Goal: Information Seeking & Learning: Learn about a topic

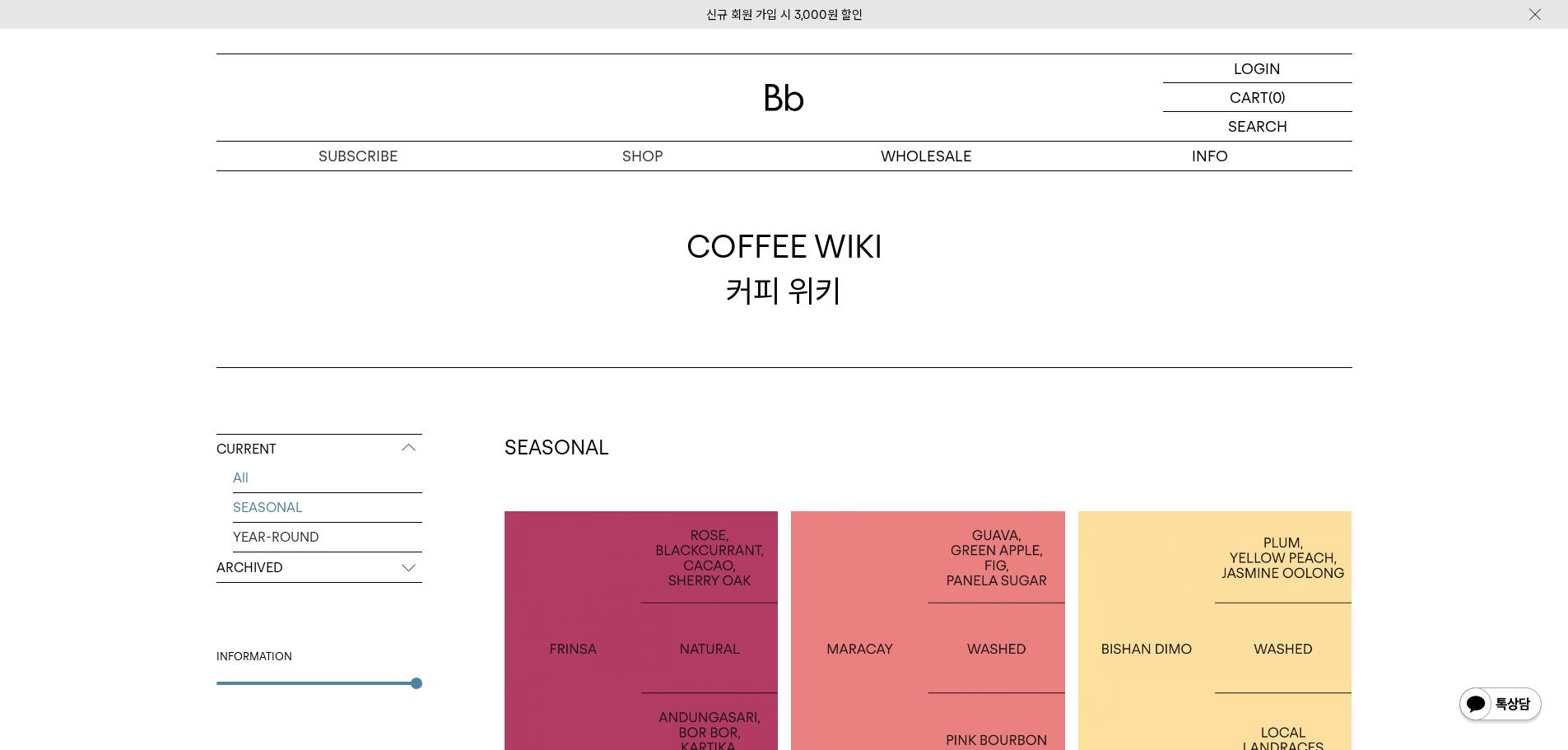
click at [292, 510] on link "SEASONAL" at bounding box center [327, 507] width 189 height 29
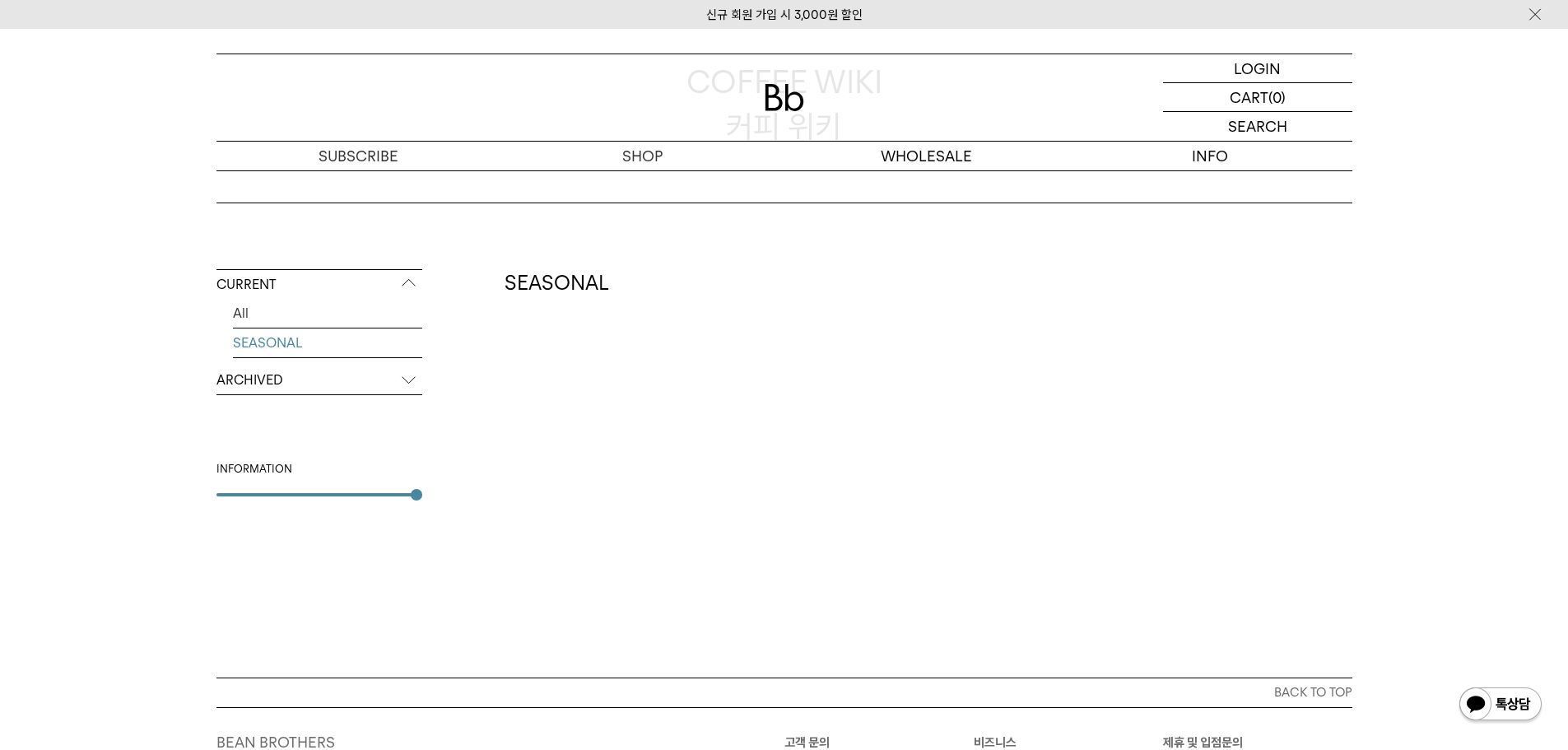
scroll to position [330, 0]
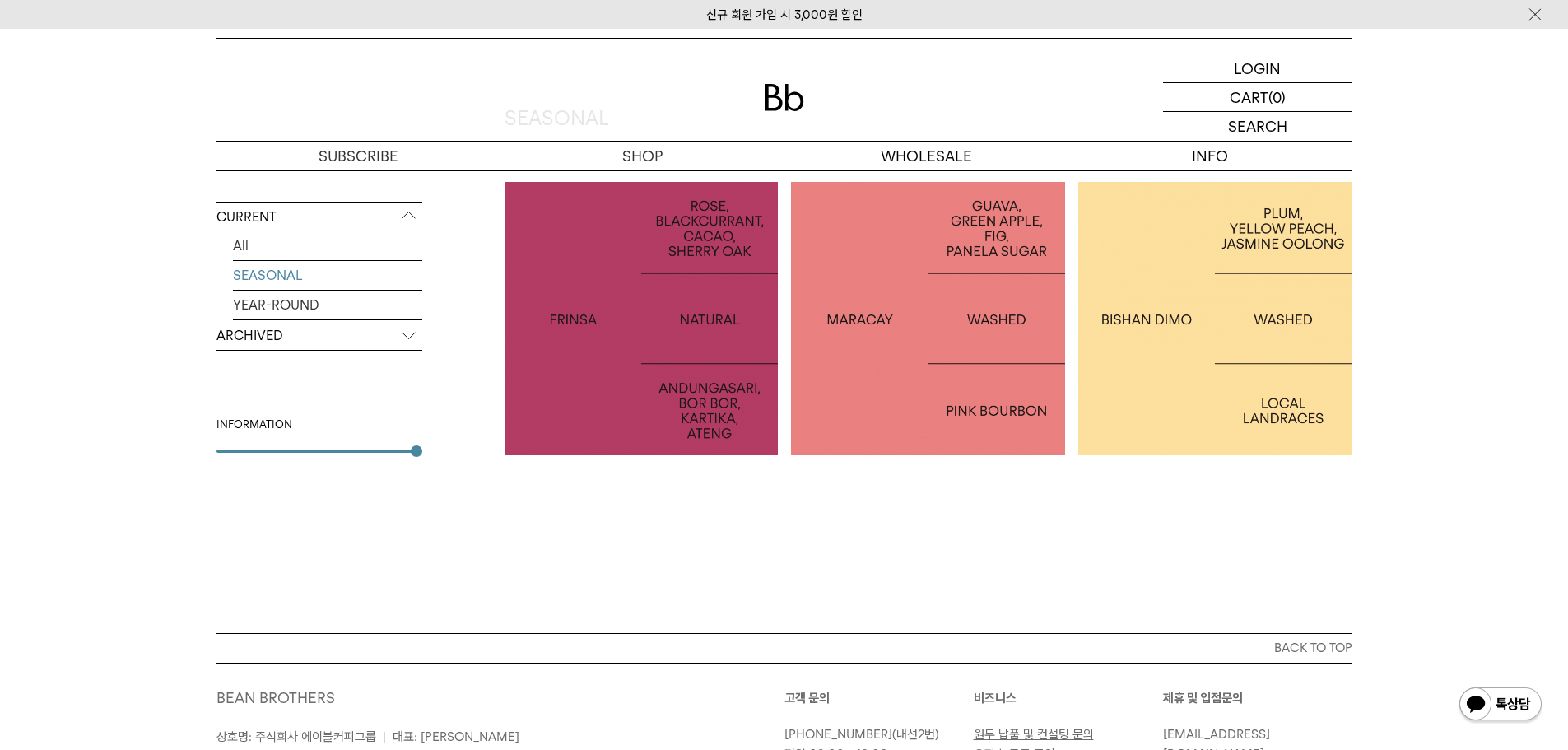
click at [242, 343] on p "ARCHIVED" at bounding box center [319, 336] width 206 height 30
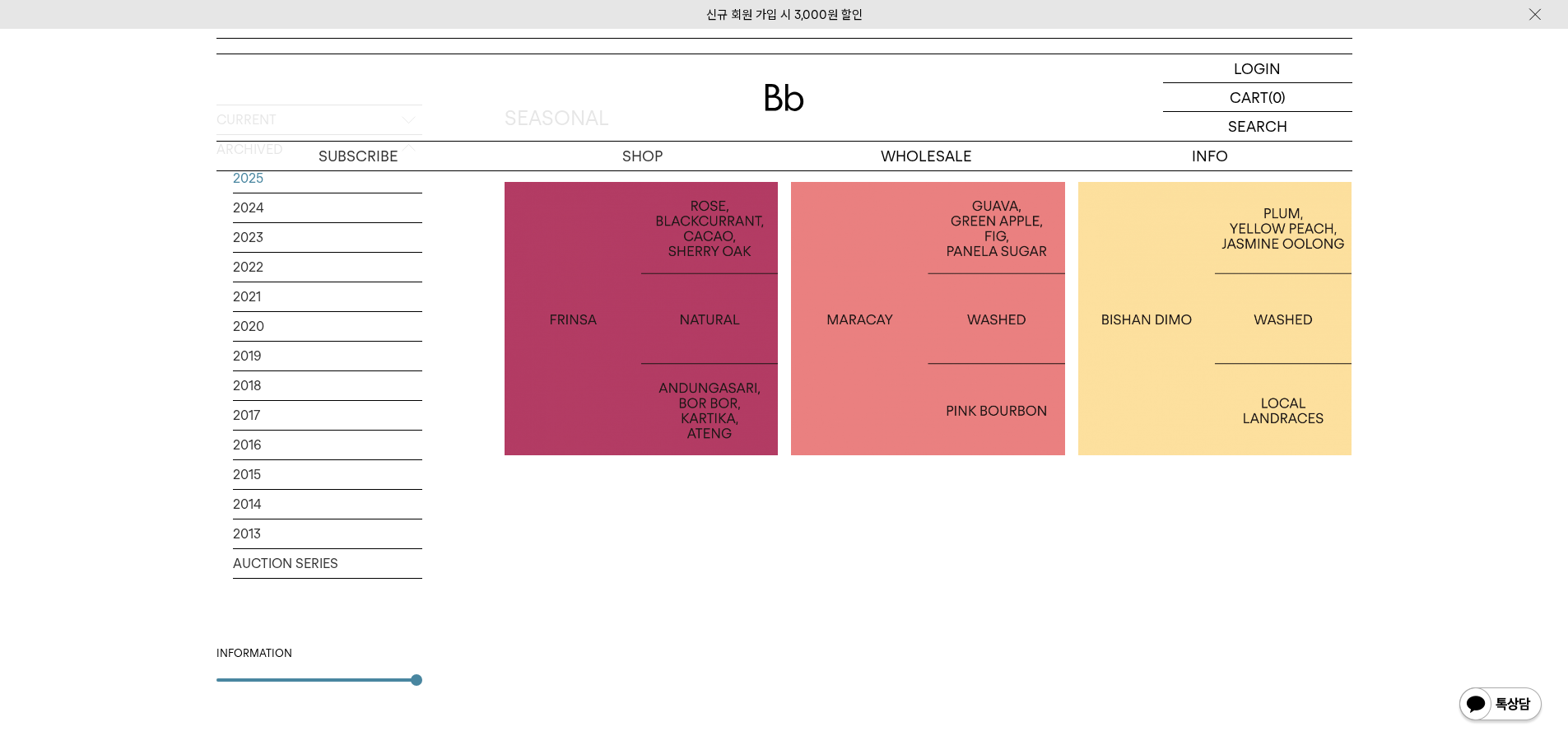
click at [262, 179] on link "2025" at bounding box center [327, 178] width 189 height 29
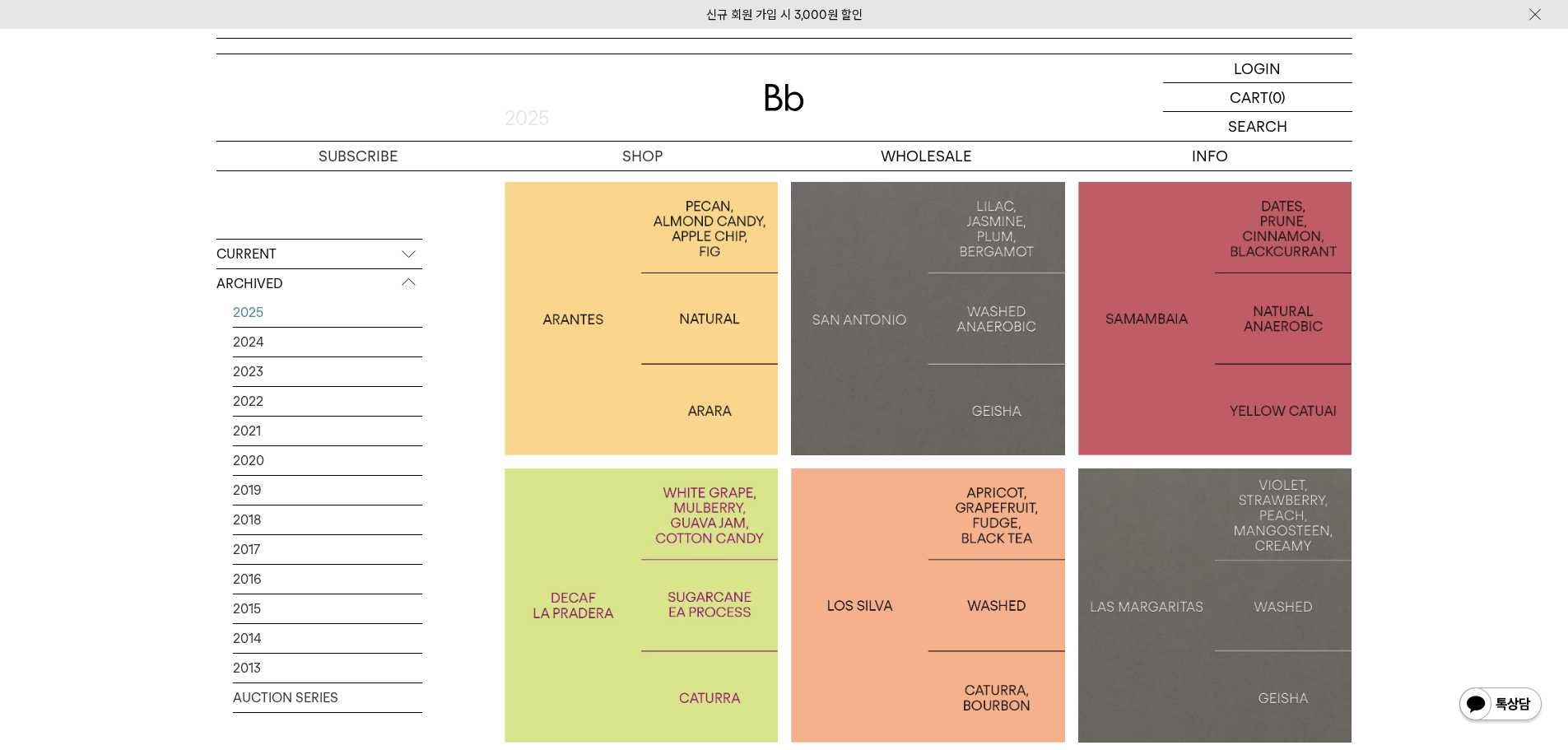
scroll to position [412, 0]
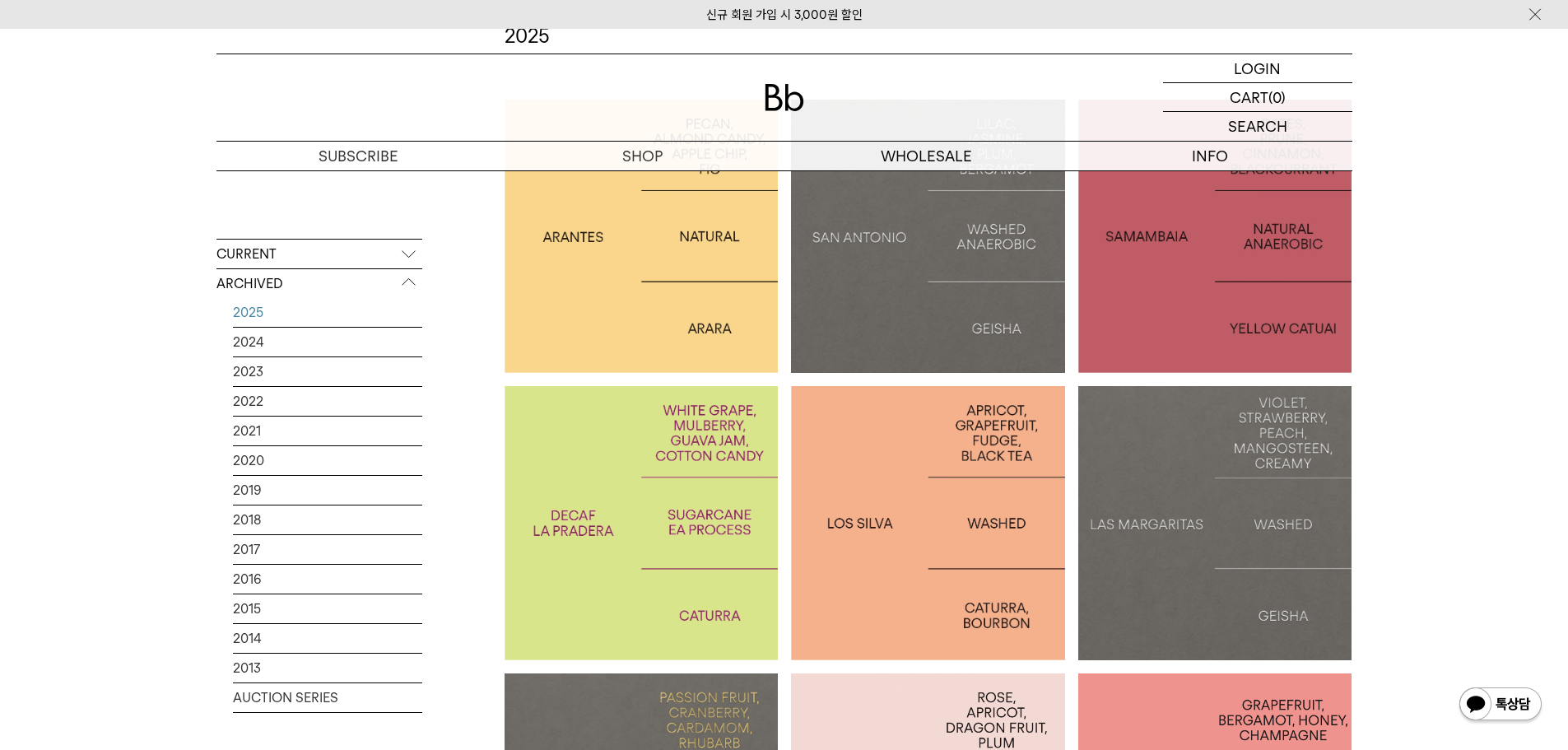
click at [927, 493] on div at bounding box center [928, 523] width 274 height 274
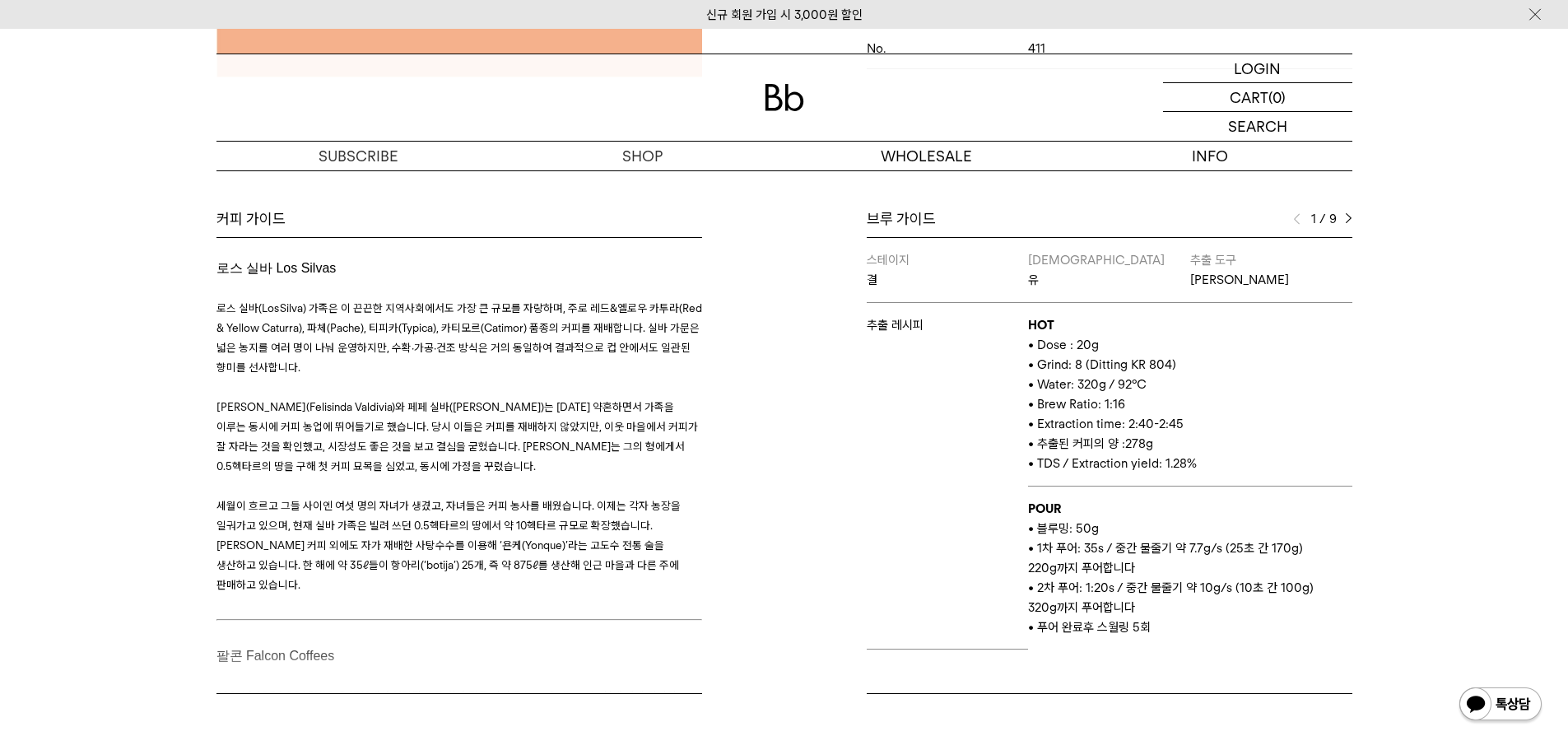
scroll to position [576, 0]
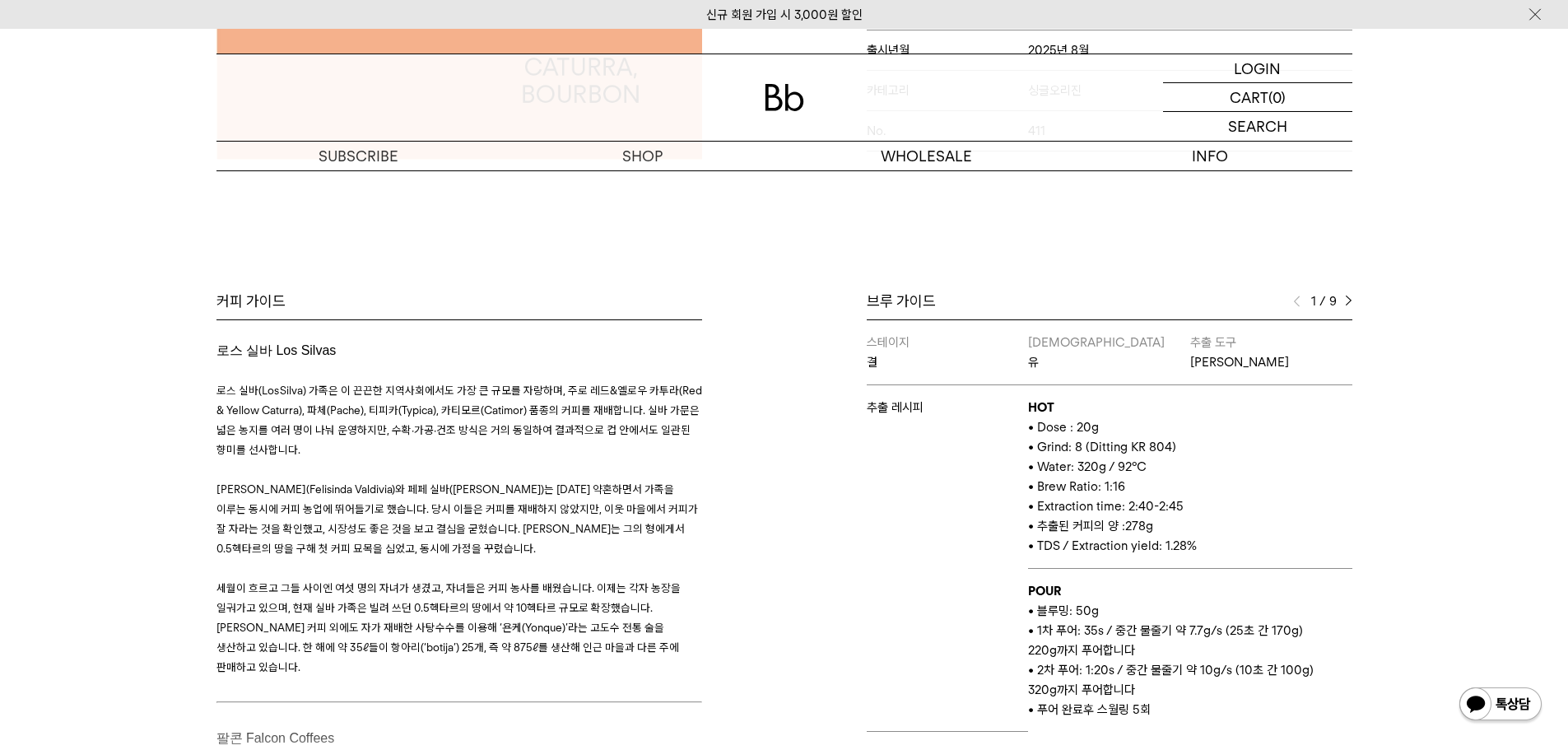
click at [1350, 297] on img at bounding box center [1349, 301] width 7 height 11
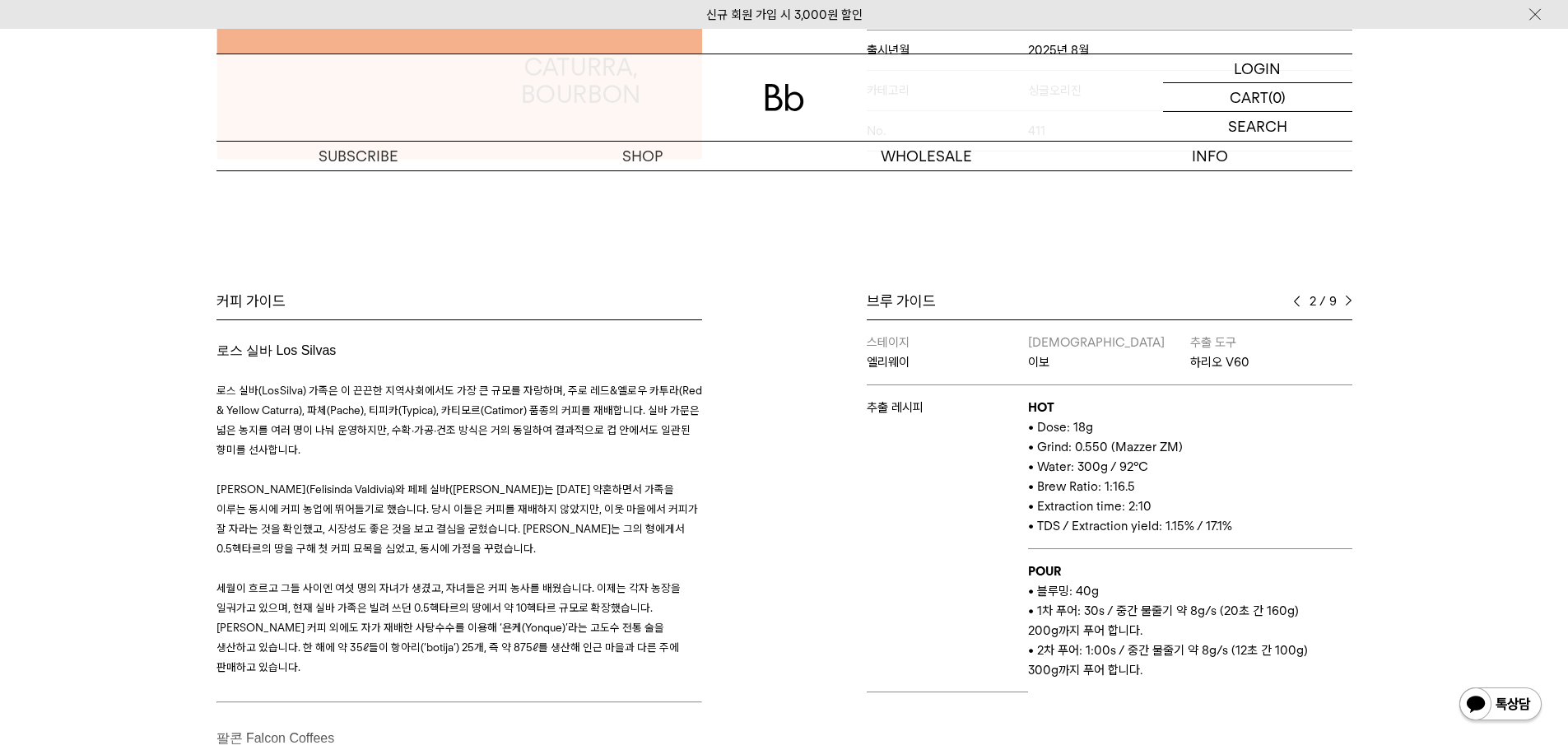
click at [1350, 297] on img at bounding box center [1349, 301] width 7 height 11
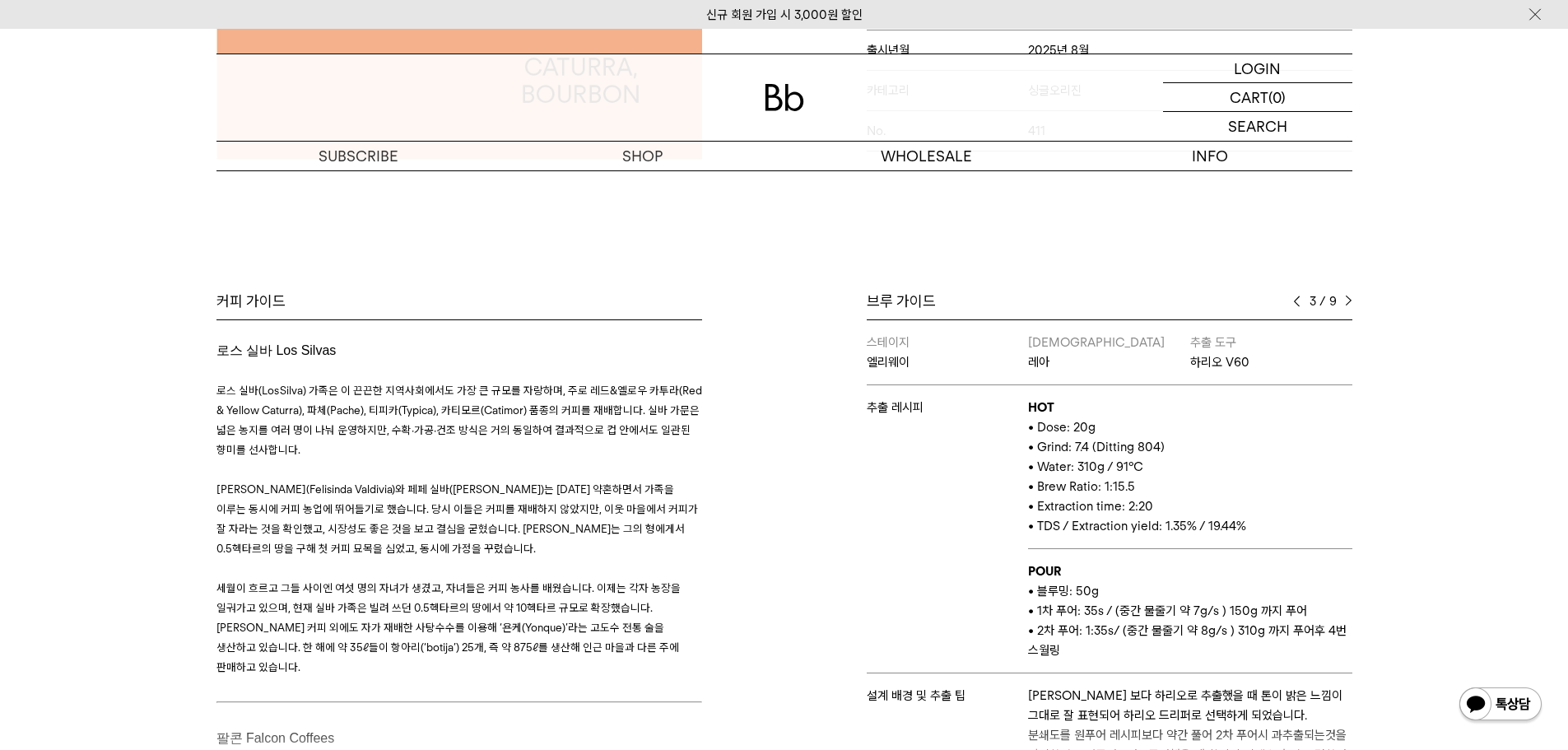
click at [1350, 297] on img at bounding box center [1349, 301] width 7 height 11
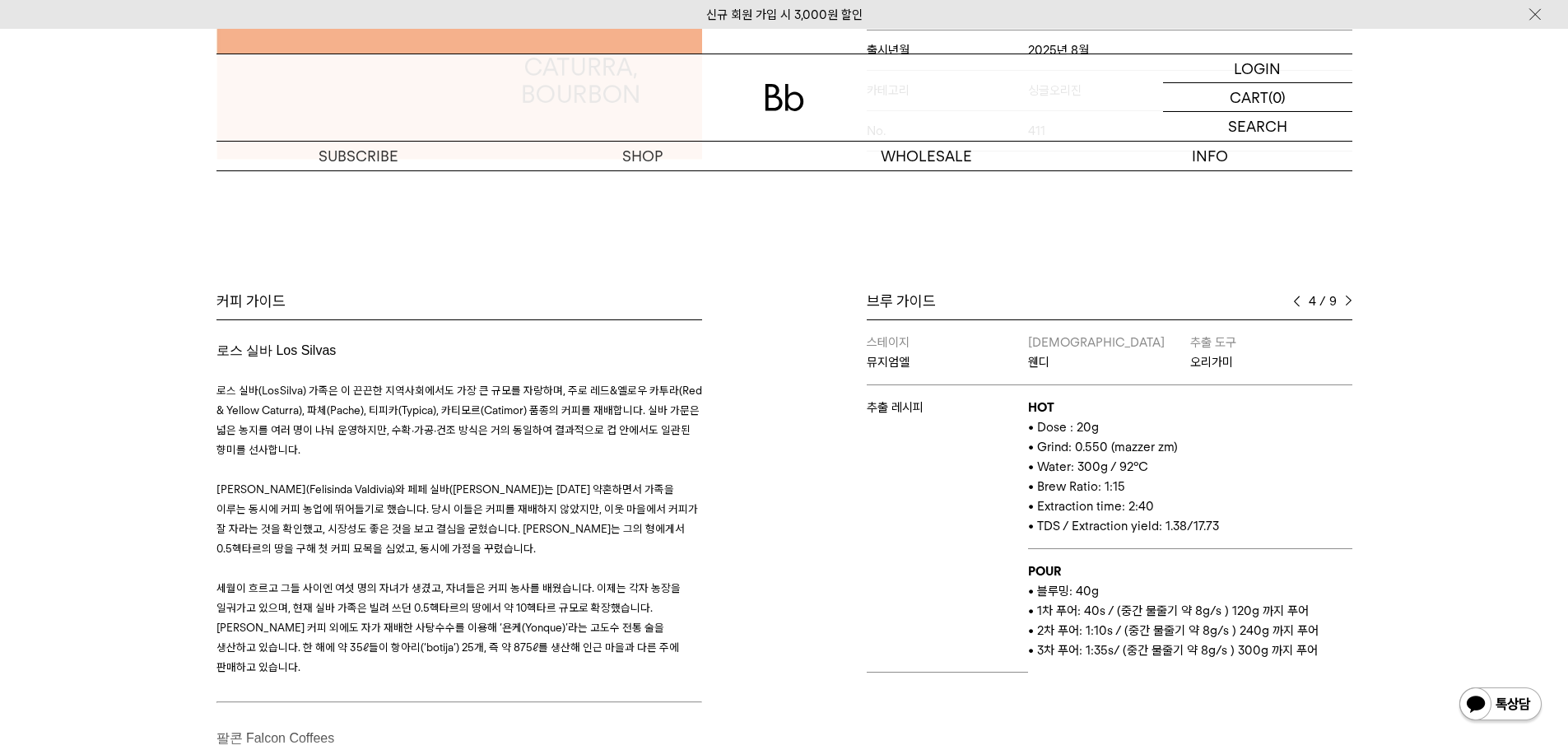
click at [1299, 300] on img at bounding box center [1297, 301] width 7 height 11
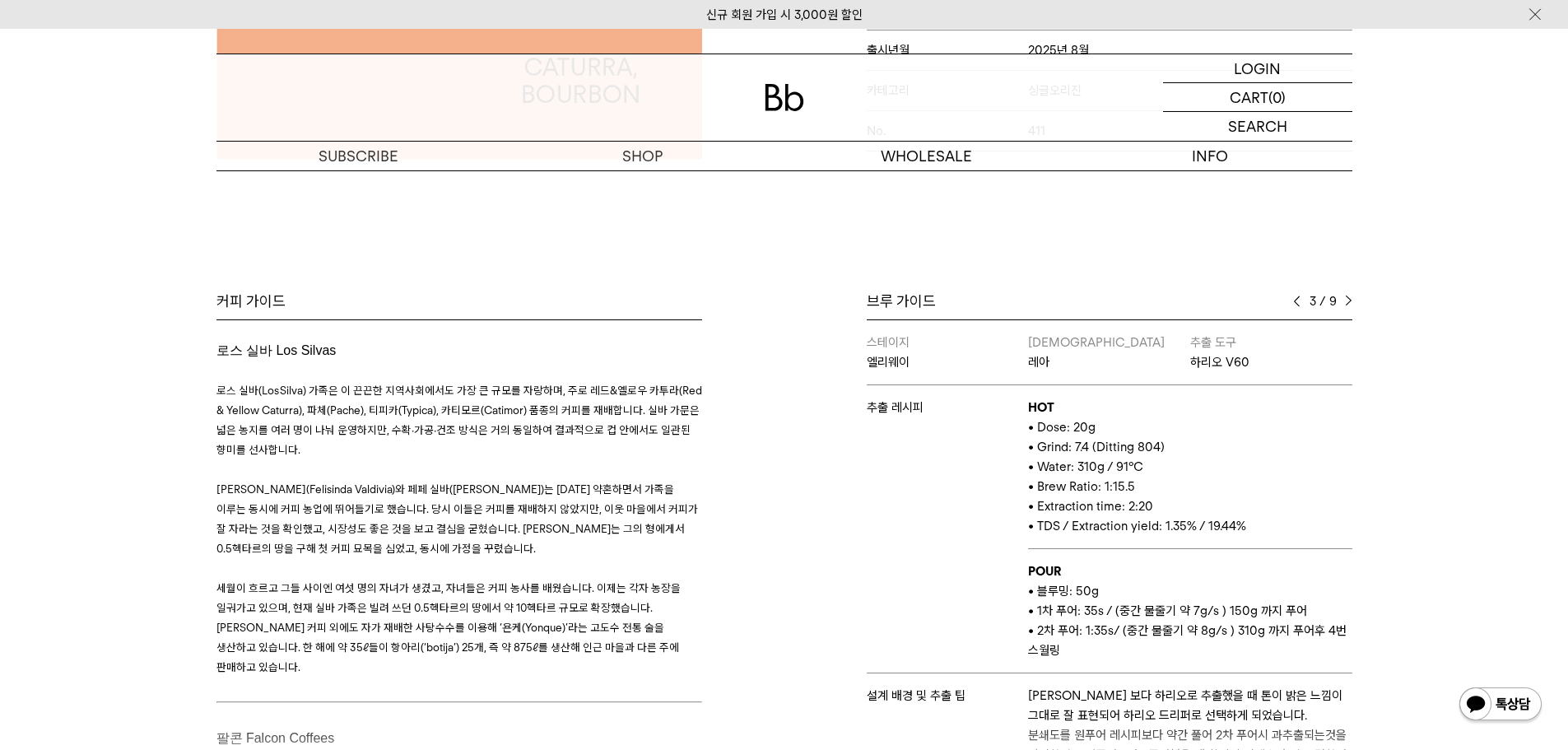
click at [1349, 306] on img at bounding box center [1349, 301] width 7 height 11
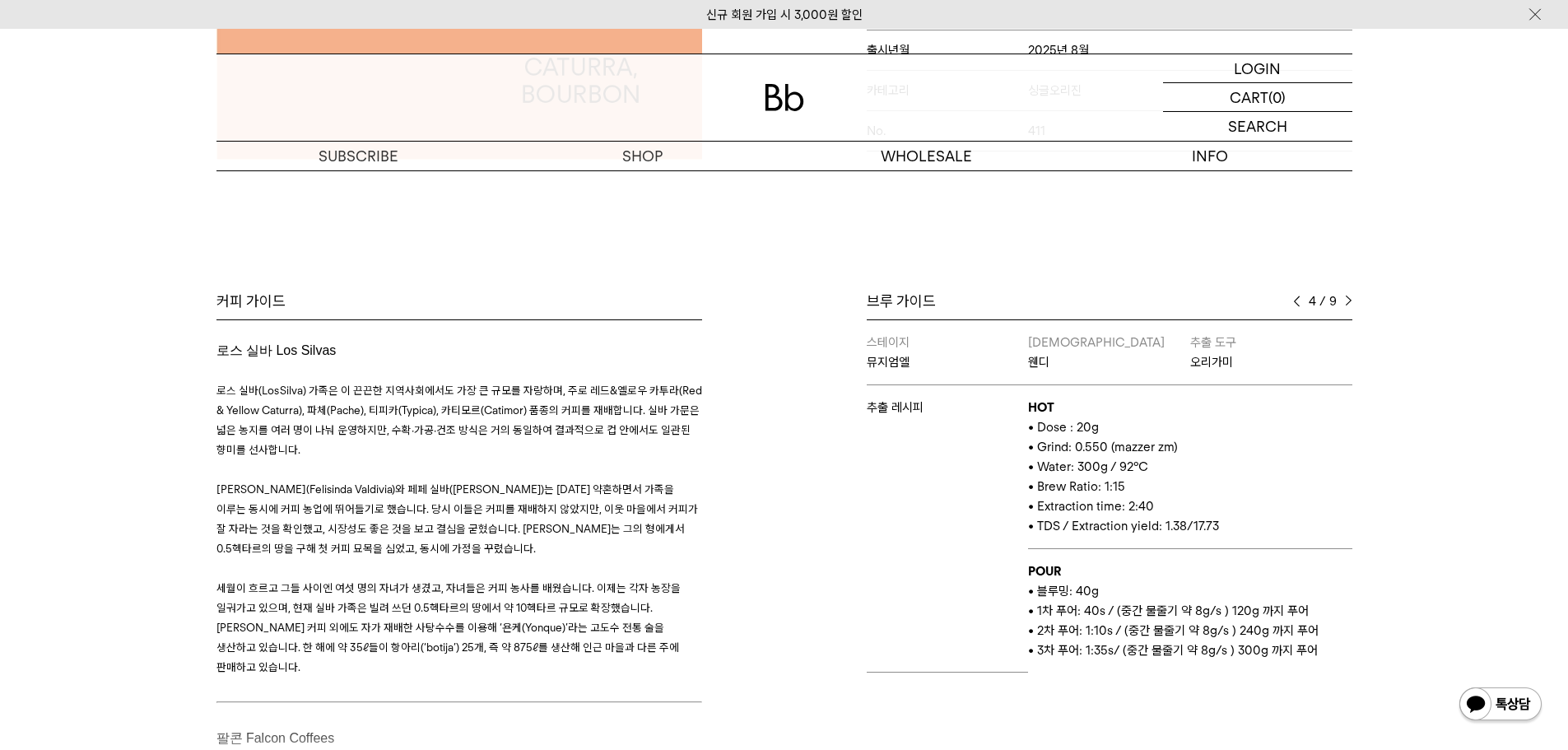
click at [1348, 305] on img at bounding box center [1349, 301] width 7 height 11
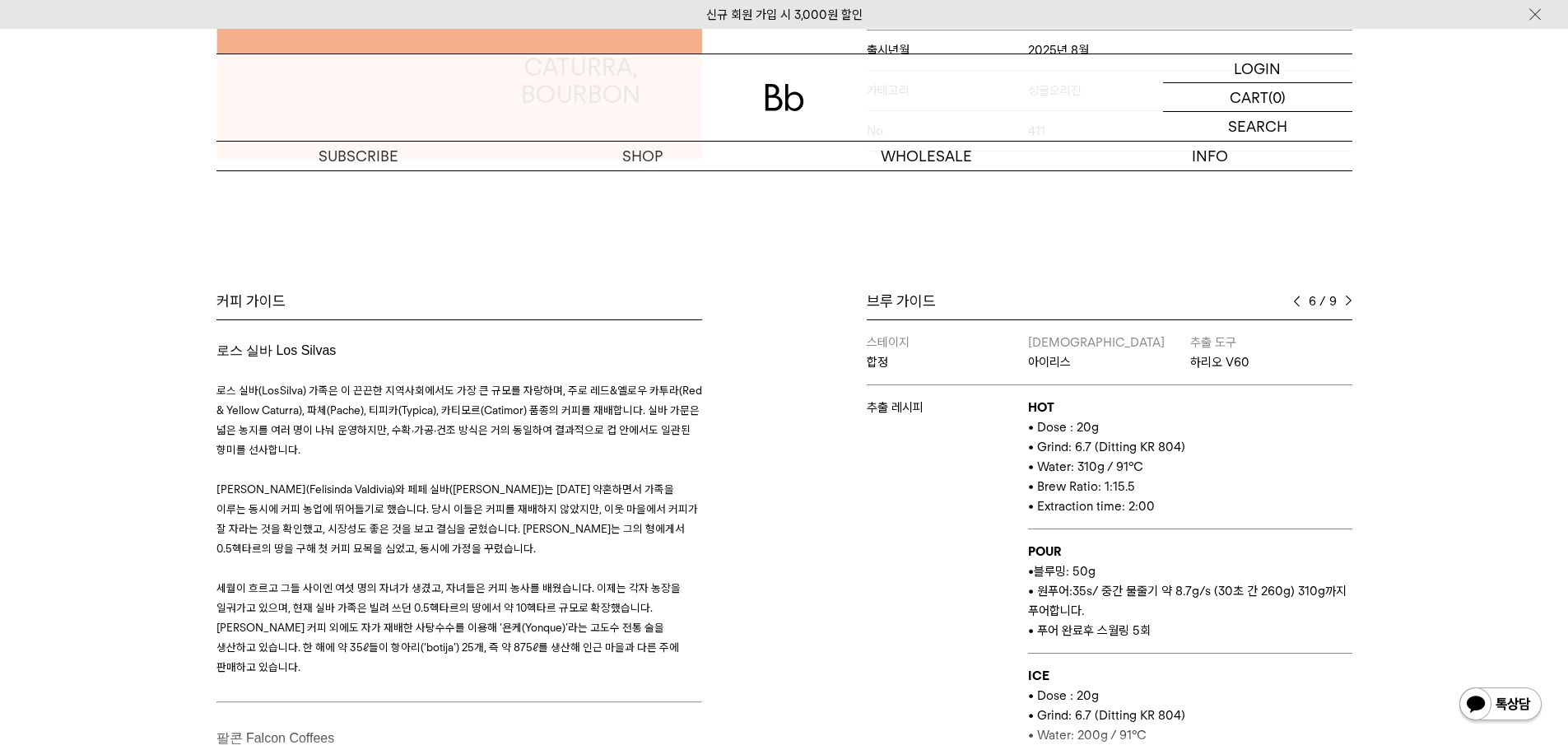
drag, startPoint x: 1348, startPoint y: 305, endPoint x: 1253, endPoint y: 389, distance: 126.8
click at [1253, 389] on div "브루 가이드 6 / 9 스테이지 결 바리스타 유 추출 도구 칼리타 웨이브 추출 레시피 HOT • Dose : 20g • Grind: 8 (Di…" at bounding box center [1109, 534] width 486 height 485
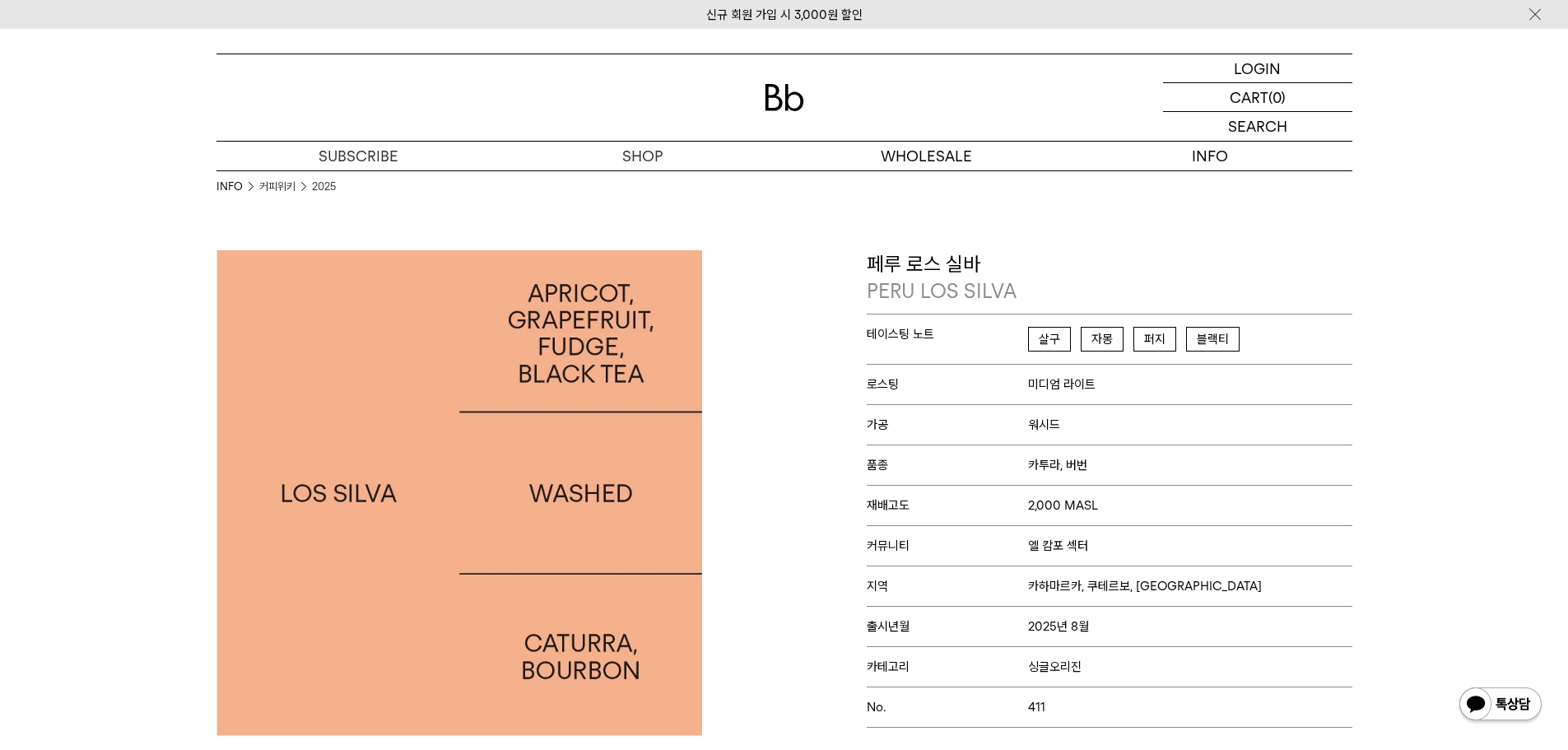
scroll to position [82, 0]
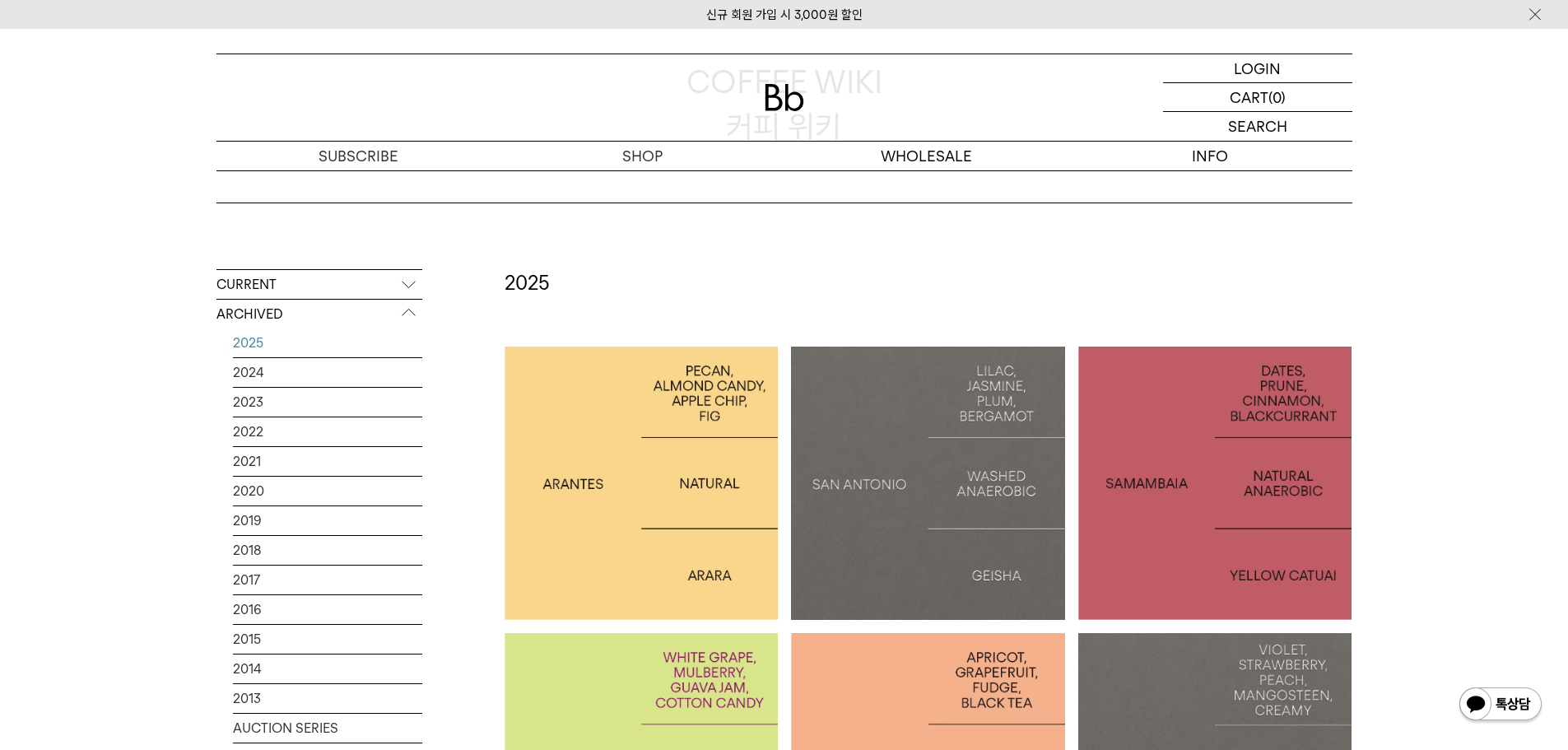
scroll to position [494, 0]
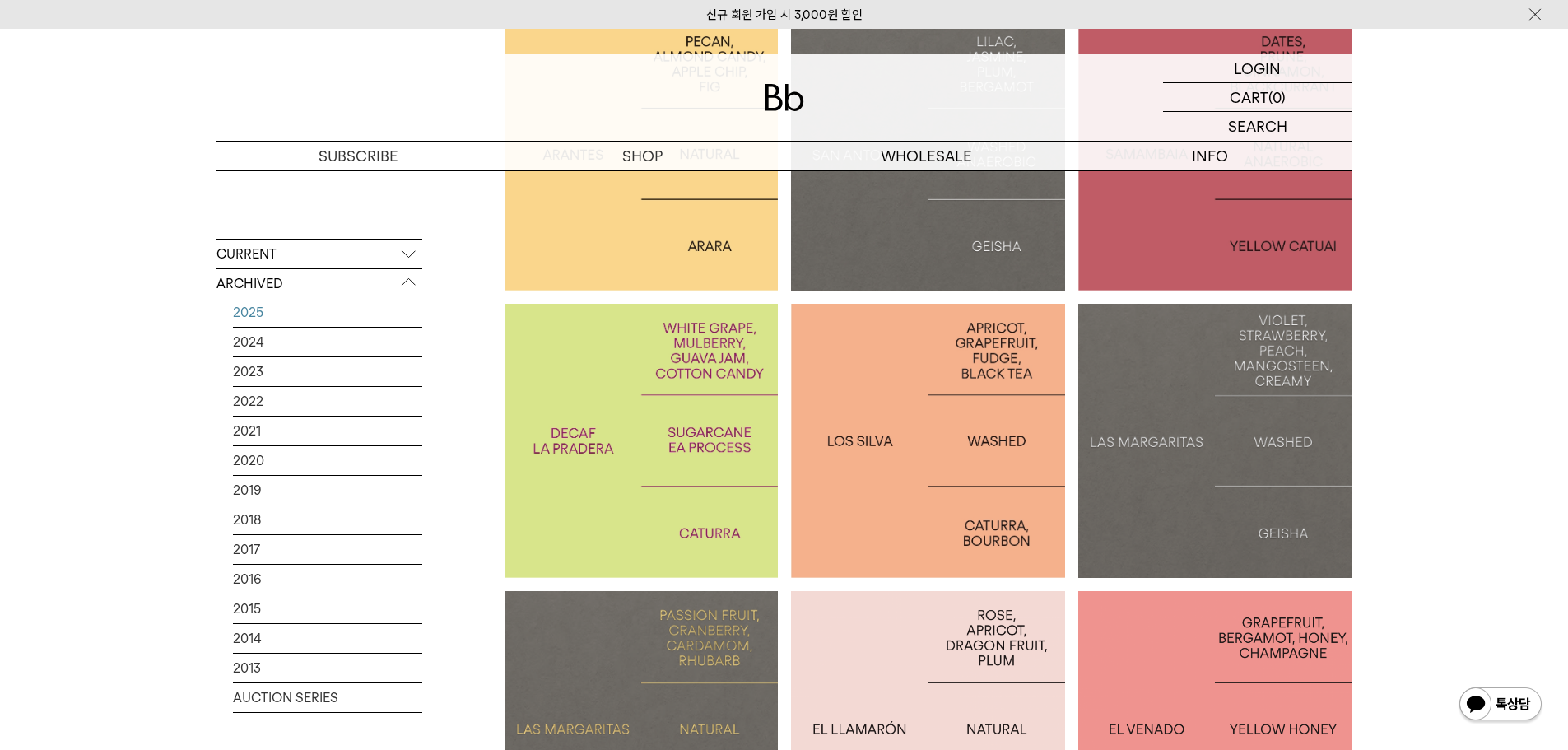
click at [1285, 473] on div at bounding box center [1216, 440] width 274 height 274
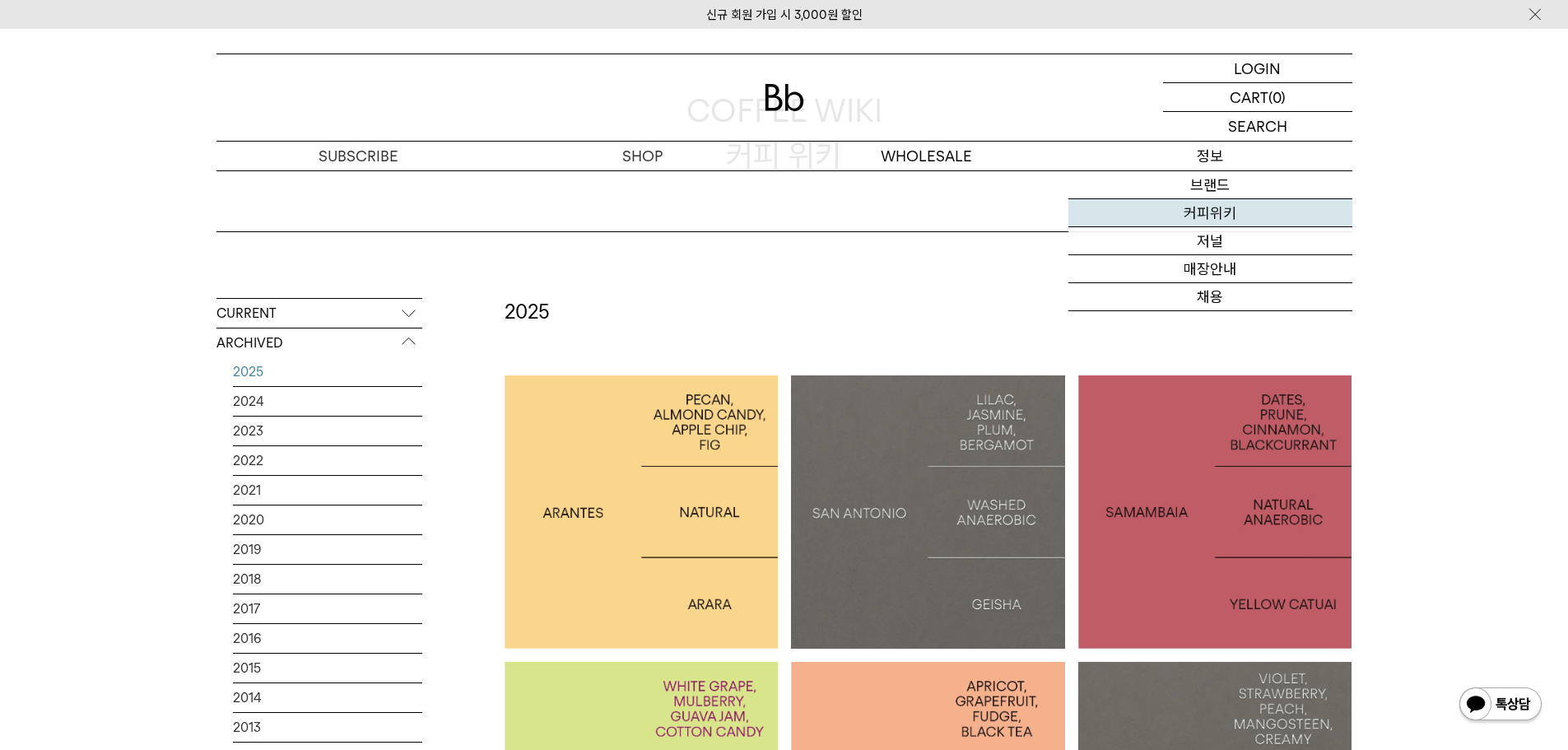
click at [1196, 205] on link "커피위키" at bounding box center [1210, 213] width 284 height 28
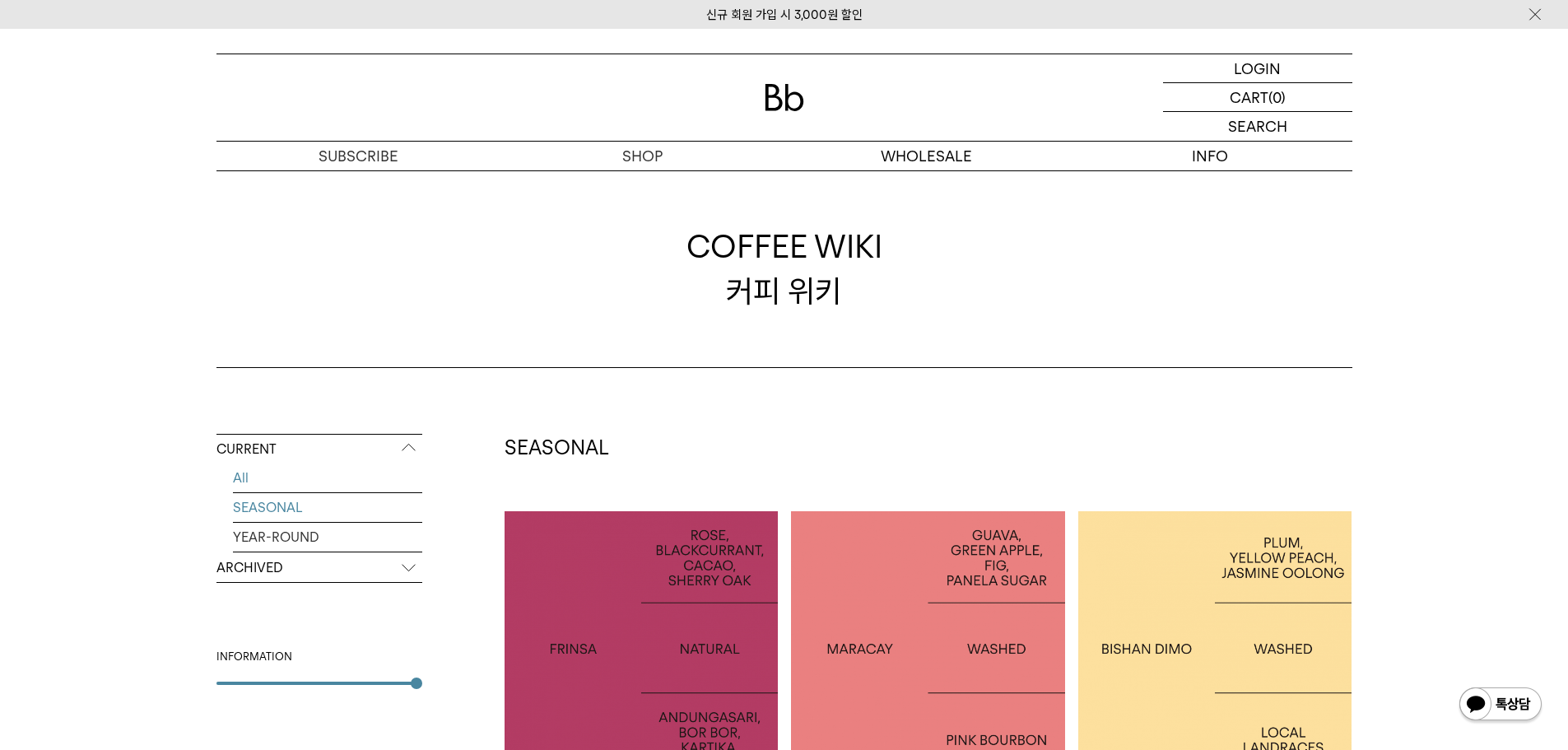
click at [276, 508] on link "SEASONAL" at bounding box center [327, 507] width 189 height 29
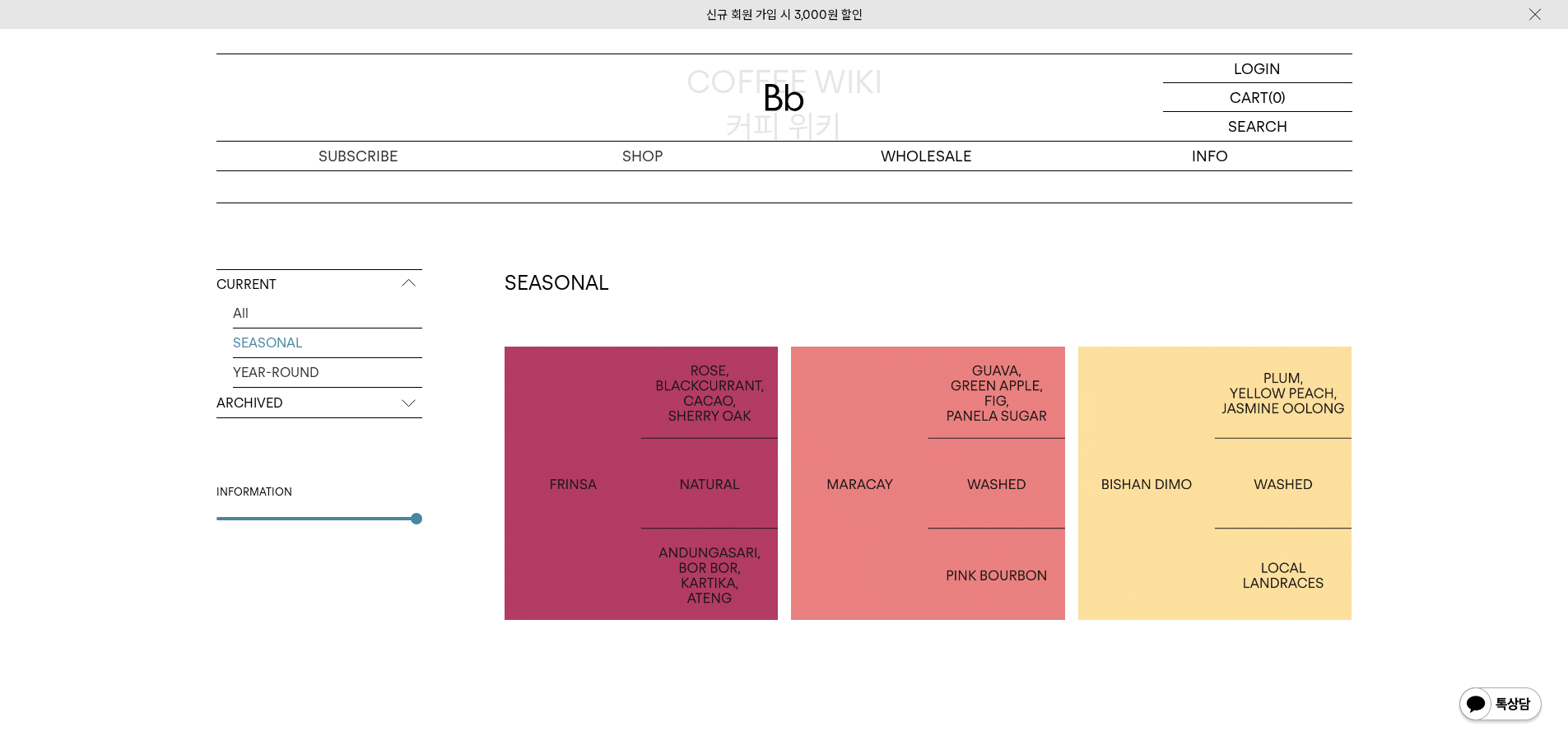
click at [719, 463] on div at bounding box center [642, 483] width 274 height 274
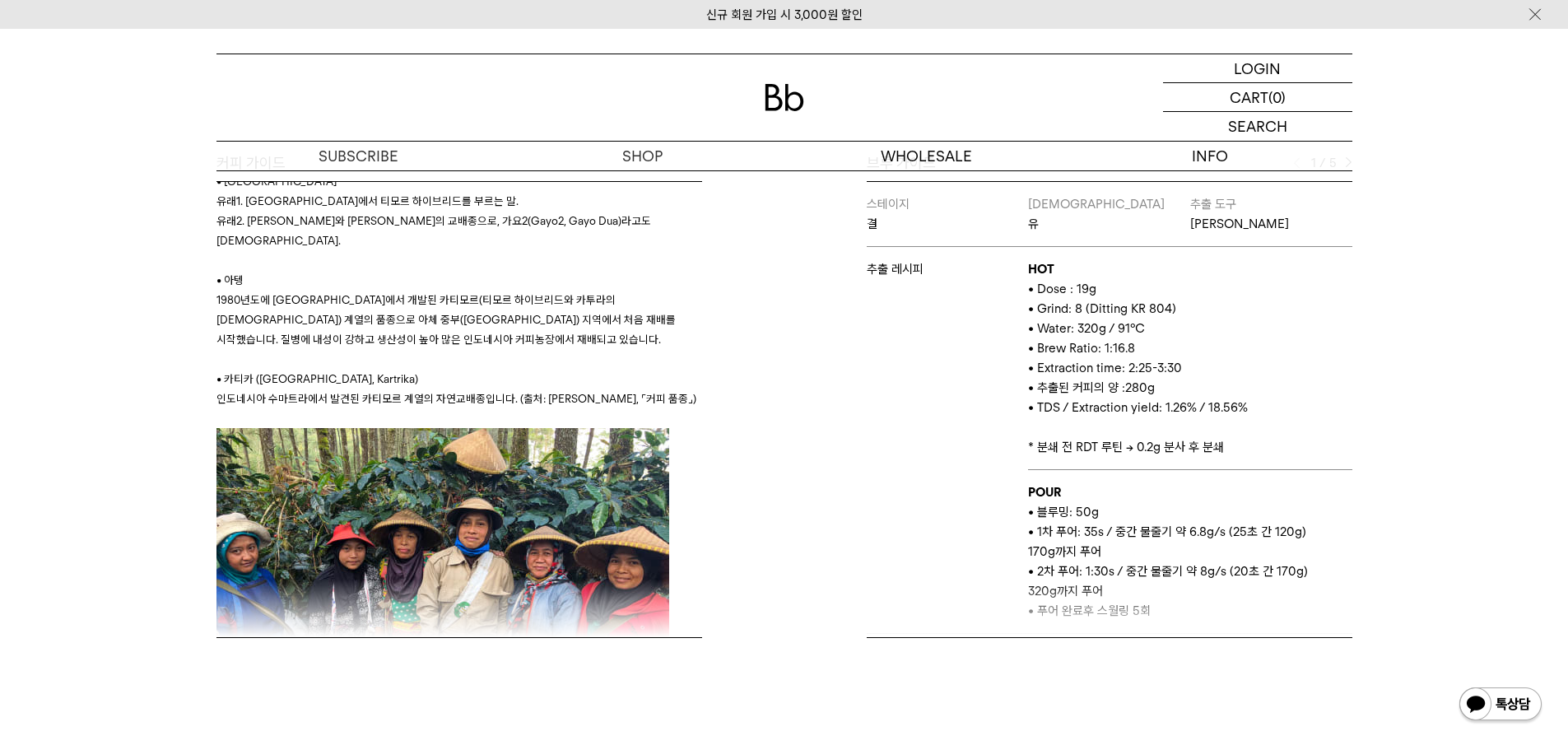
scroll to position [330, 0]
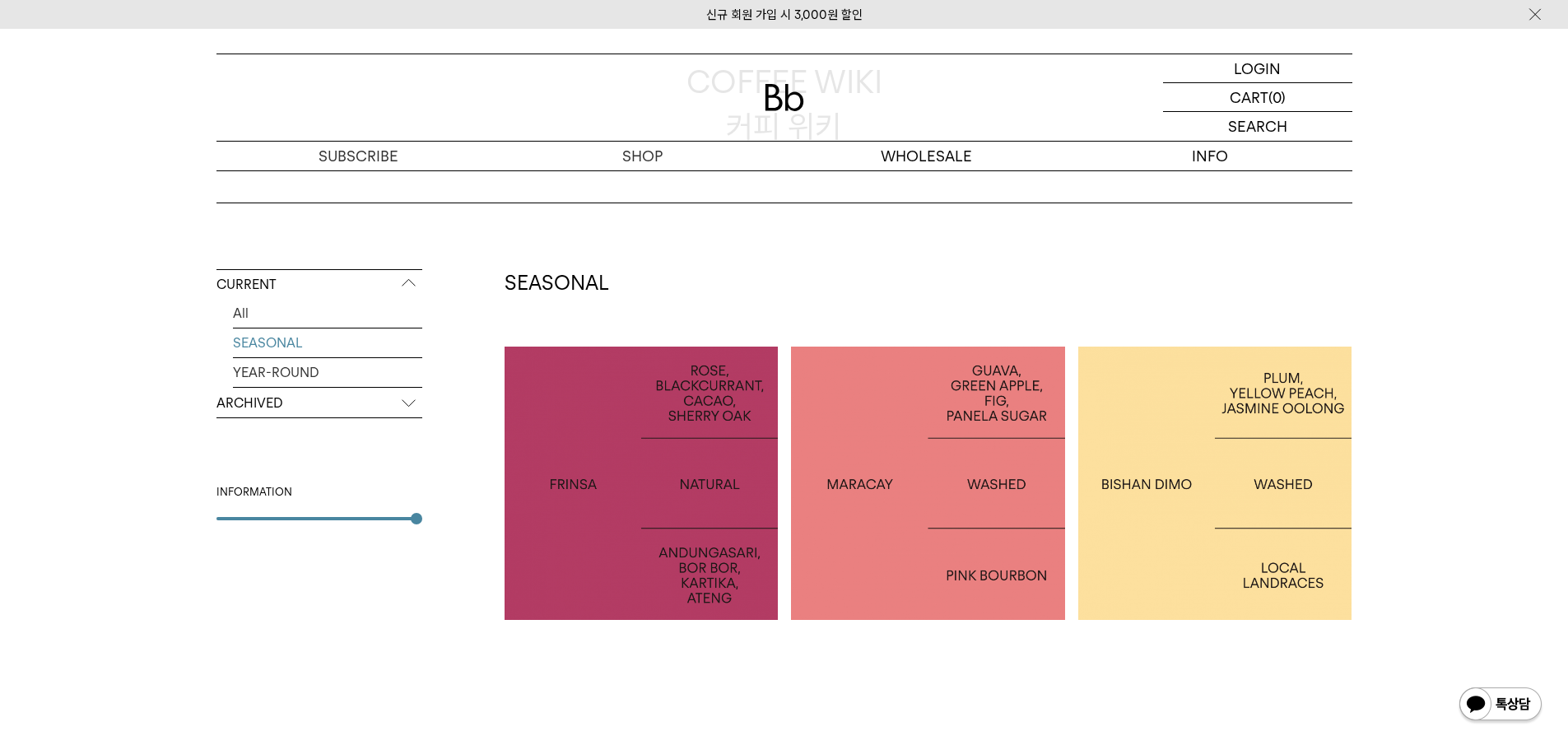
click at [895, 428] on div at bounding box center [928, 483] width 274 height 274
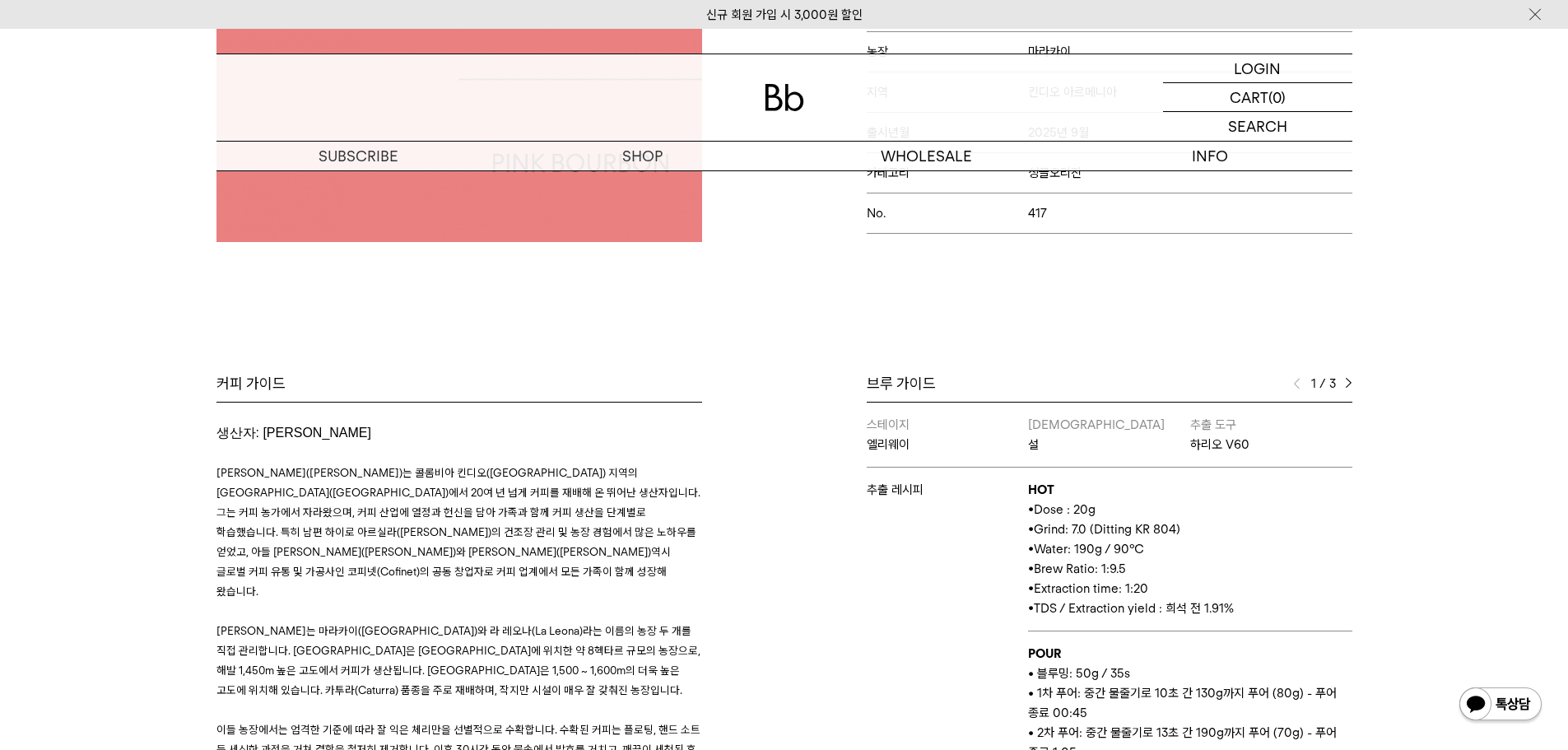
scroll to position [823, 0]
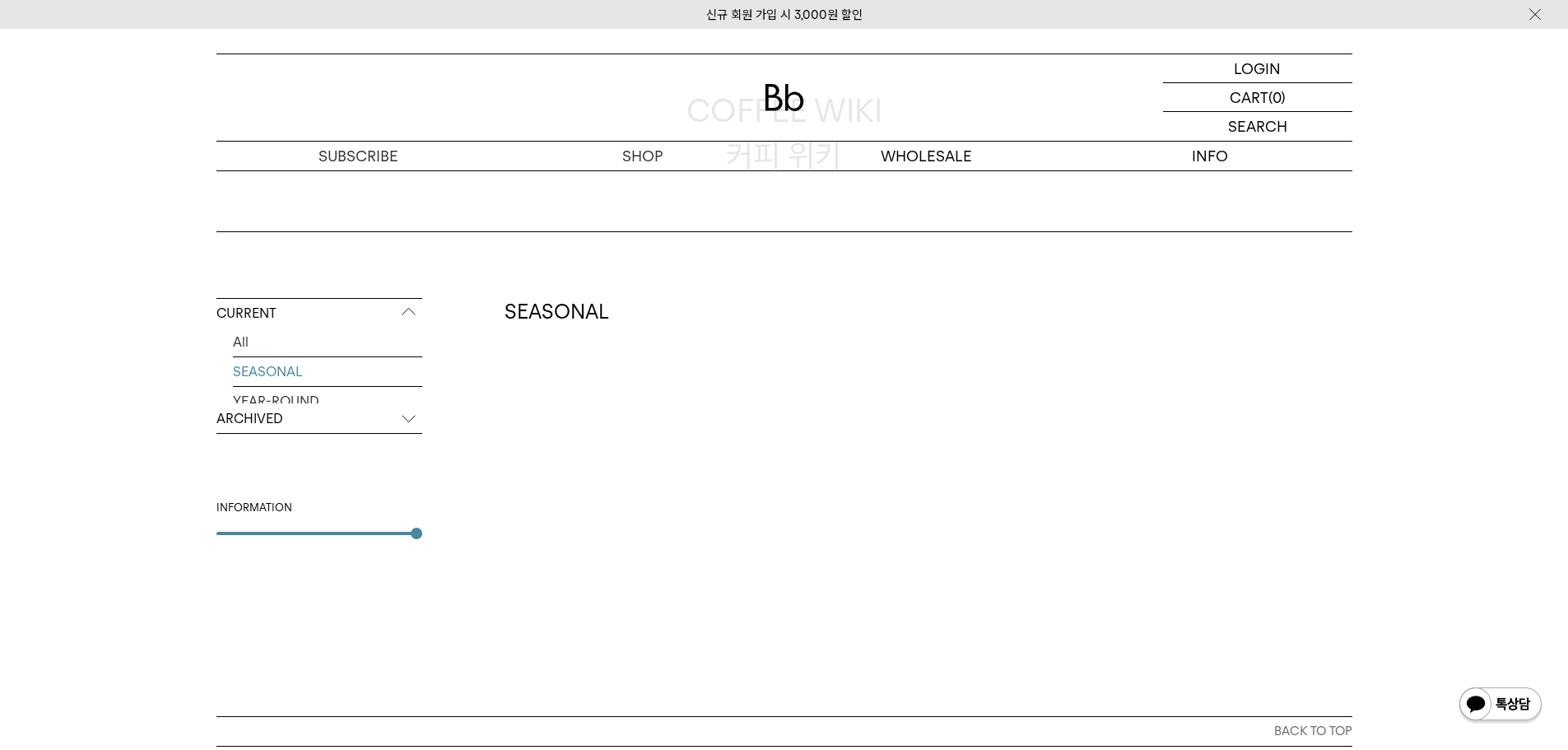
scroll to position [165, 0]
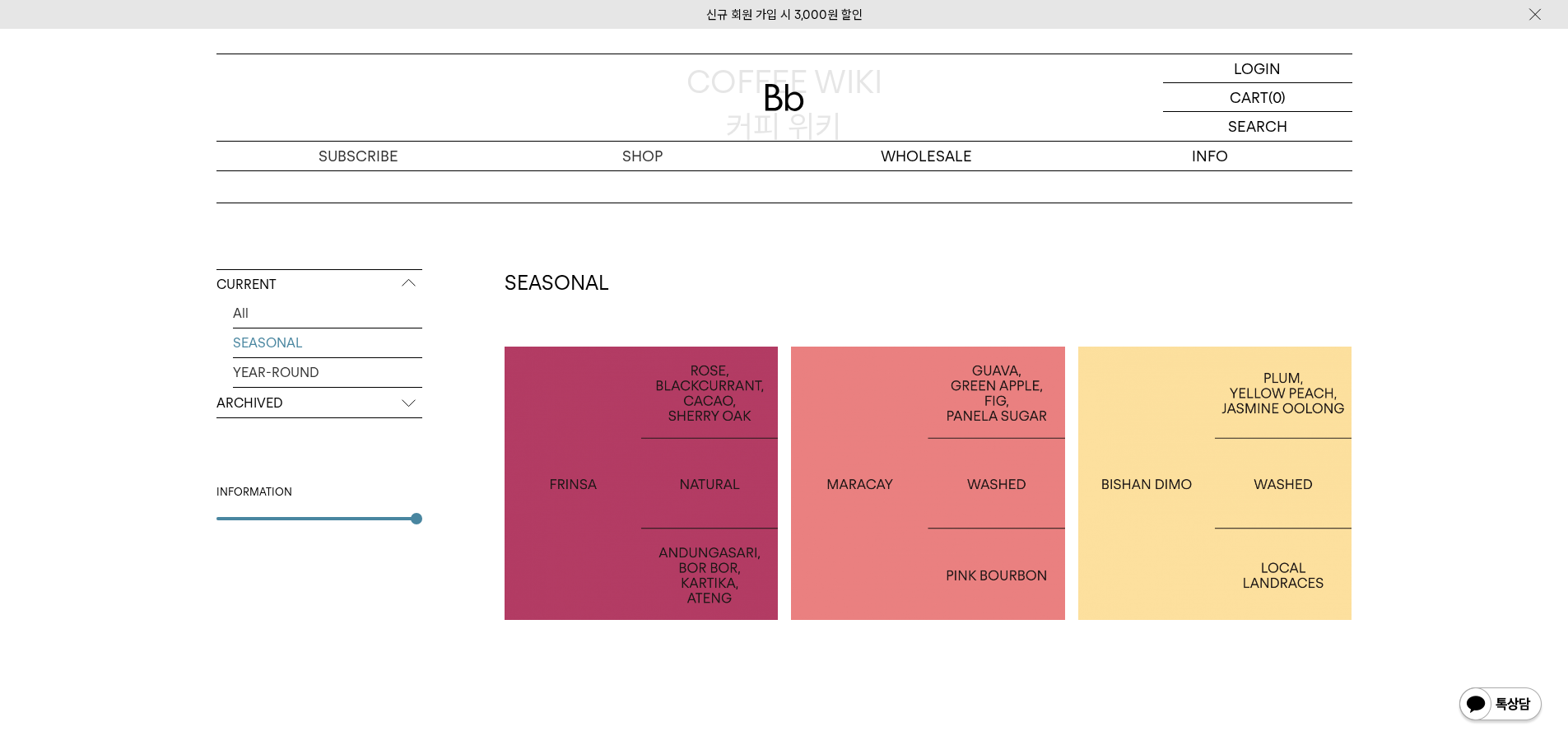
click at [1216, 435] on div at bounding box center [1216, 483] width 274 height 274
